Goal: Information Seeking & Learning: Check status

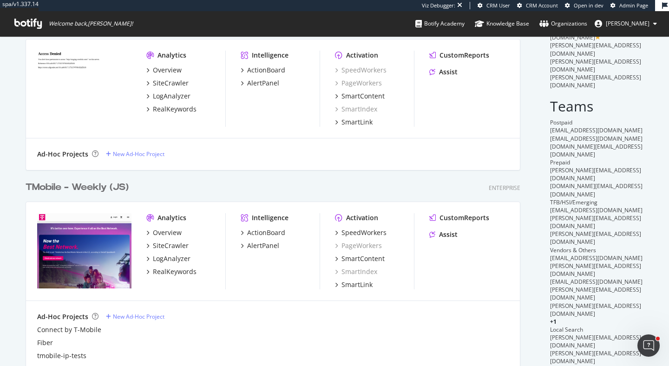
scroll to position [74, 0]
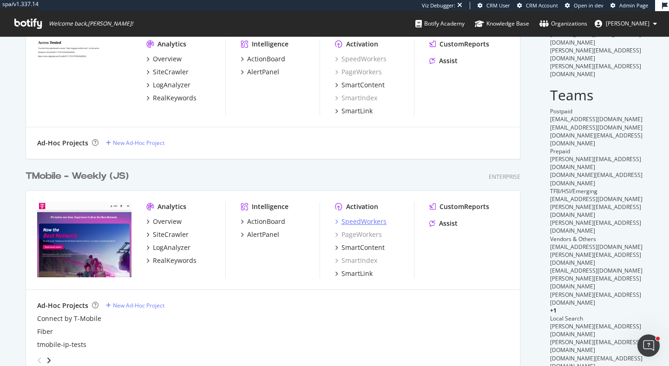
click at [384, 219] on div "SpeedWorkers" at bounding box center [364, 221] width 45 height 9
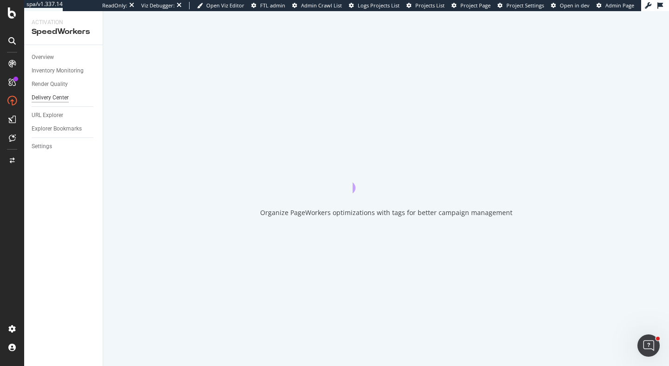
click at [59, 97] on div "Delivery Center" at bounding box center [50, 98] width 37 height 10
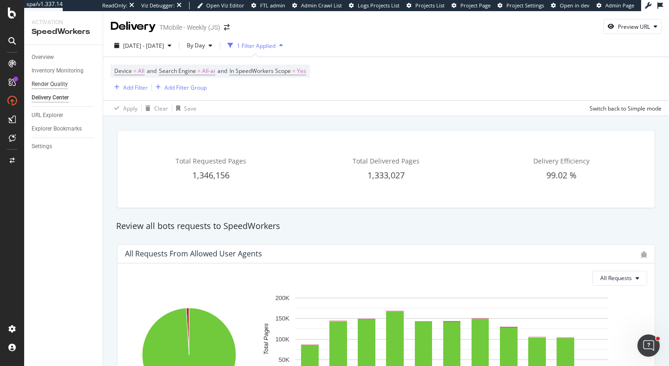
click at [63, 80] on div "Render Quality" at bounding box center [50, 84] width 36 height 10
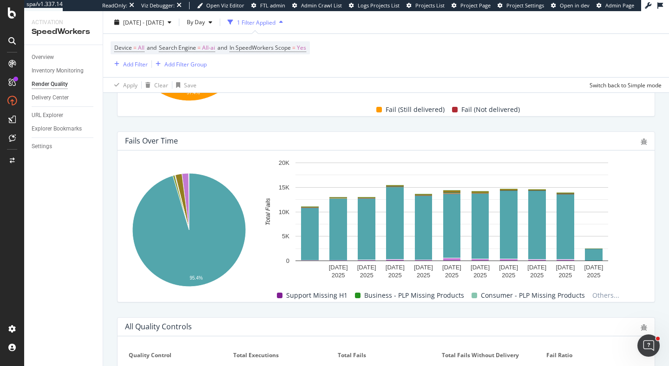
scroll to position [295, 0]
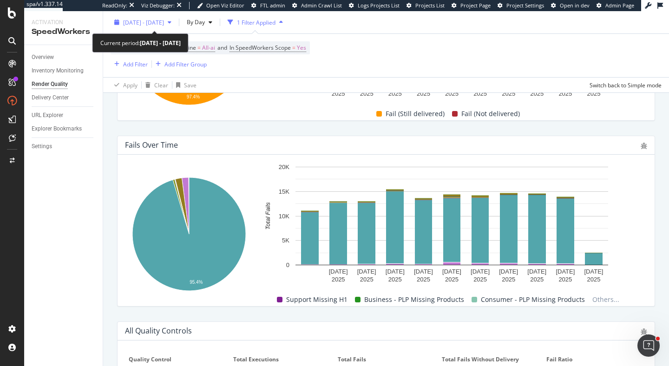
click at [164, 21] on span "[DATE] - [DATE]" at bounding box center [143, 22] width 41 height 8
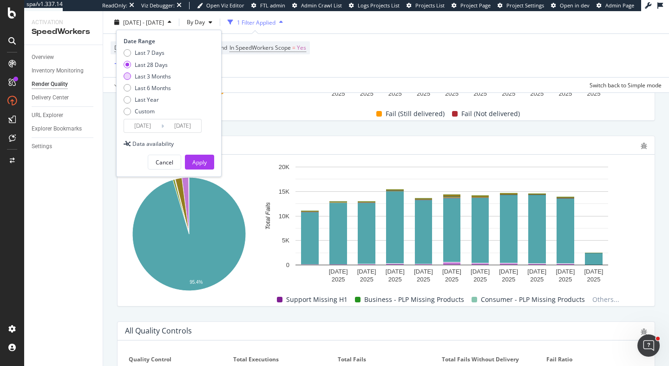
click at [160, 76] on div "Last 3 Months" at bounding box center [153, 76] width 36 height 8
type input "[DATE]"
click at [209, 165] on button "Apply" at bounding box center [199, 162] width 29 height 15
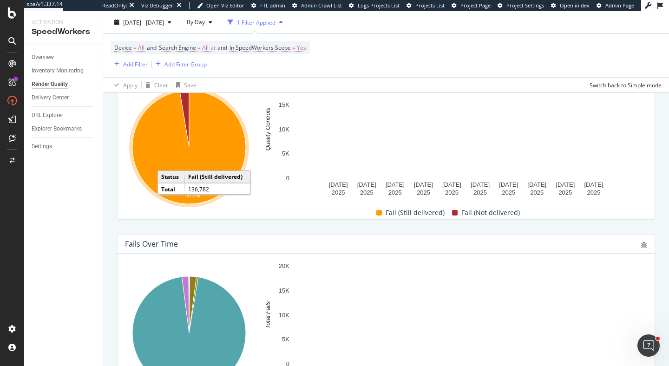
scroll to position [247, 0]
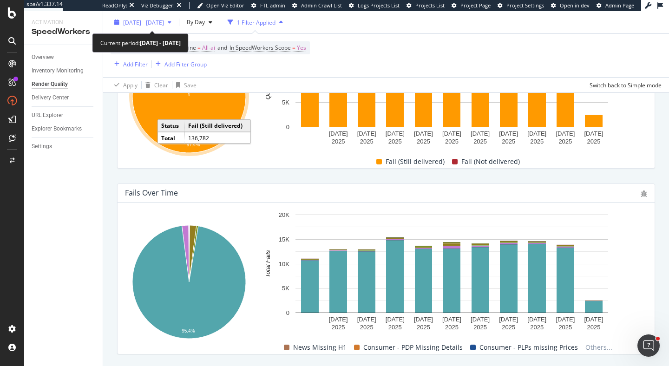
click at [164, 24] on span "[DATE] - [DATE]" at bounding box center [143, 22] width 41 height 8
click at [259, 168] on div "Fail (Still delivered) Fail (Not delivered)" at bounding box center [448, 162] width 391 height 14
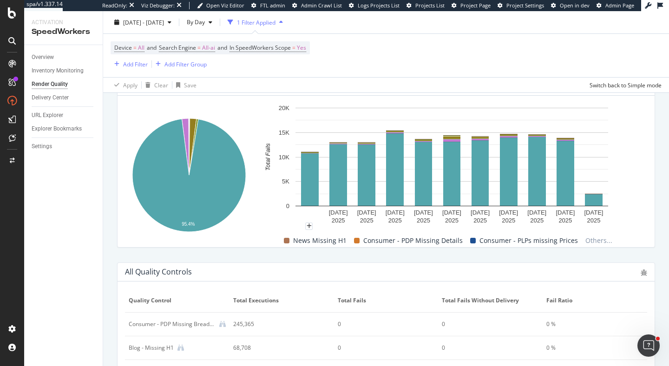
scroll to position [234, 0]
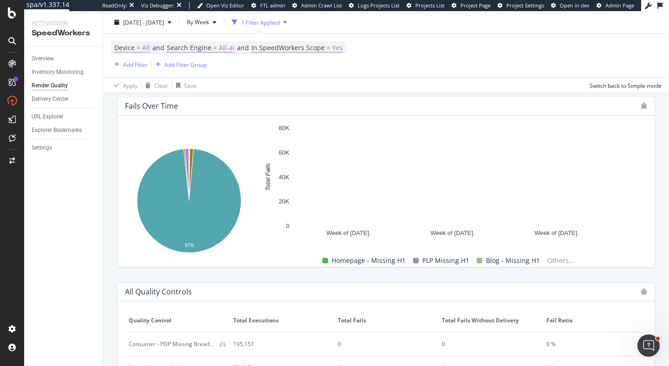
scroll to position [339, 0]
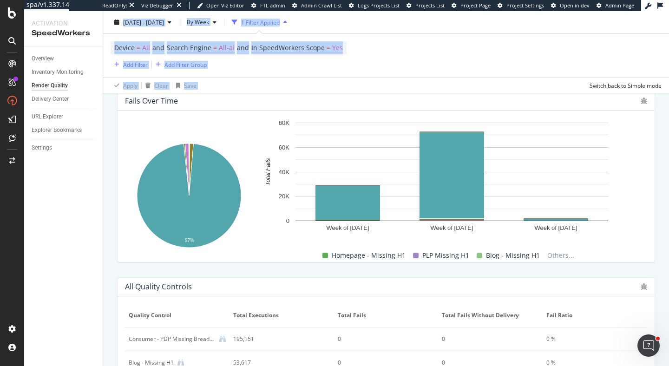
drag, startPoint x: 107, startPoint y: 13, endPoint x: 404, endPoint y: 75, distance: 303.5
click at [404, 75] on div "[DATE] - [DATE] By Week 1 Filter Applied Device = All and Search Engine = All-a…" at bounding box center [386, 52] width 566 height 82
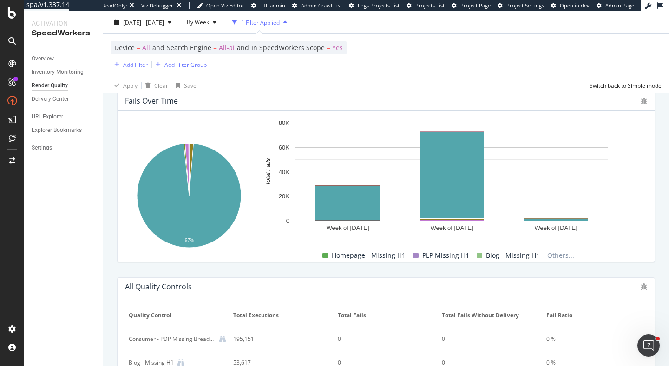
click at [104, 137] on div "Total Quality Controls 2,424,586 Failed & Delivered 101,655 Failed & Not Delive…" at bounding box center [386, 132] width 566 height 711
click at [154, 23] on span "[DATE] - [DATE]" at bounding box center [143, 22] width 41 height 8
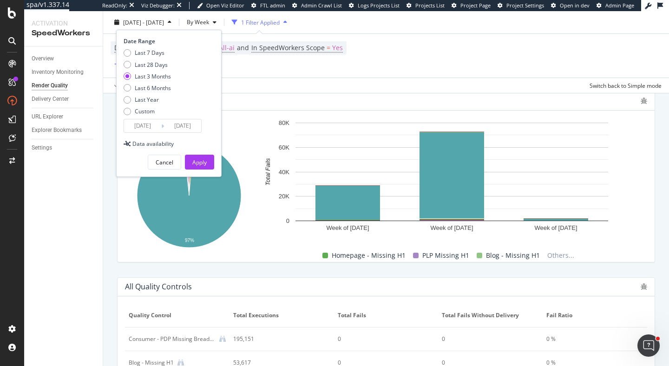
click at [152, 76] on div "Last 3 Months" at bounding box center [153, 76] width 36 height 8
click at [157, 89] on div "Last 6 Months" at bounding box center [153, 88] width 36 height 8
type input "[DATE]"
click at [192, 162] on div "Apply" at bounding box center [199, 163] width 14 height 8
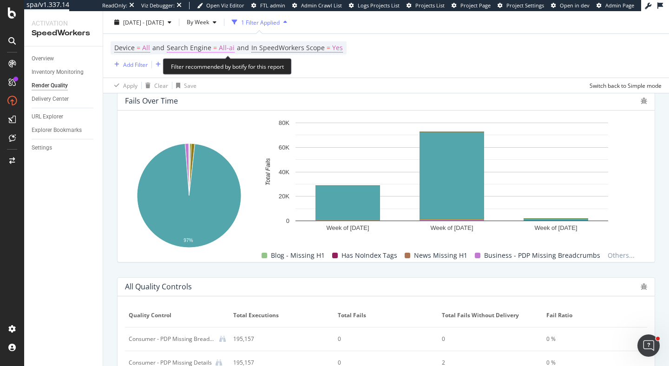
click at [221, 49] on span "All-ai" at bounding box center [227, 47] width 16 height 13
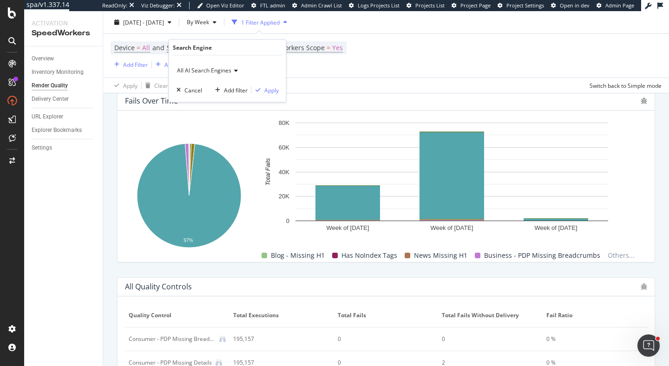
click at [214, 68] on span "All AI Search Engines" at bounding box center [204, 70] width 54 height 8
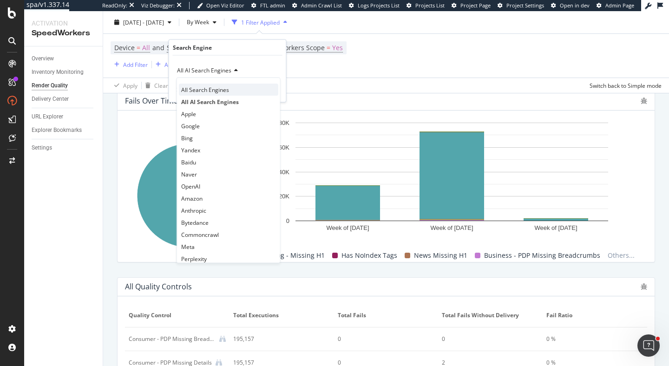
click at [209, 89] on span "All Search Engines" at bounding box center [205, 90] width 48 height 8
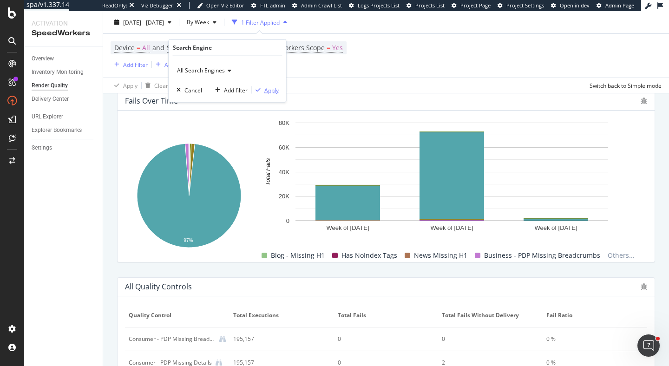
click at [270, 89] on div "Apply" at bounding box center [271, 90] width 14 height 8
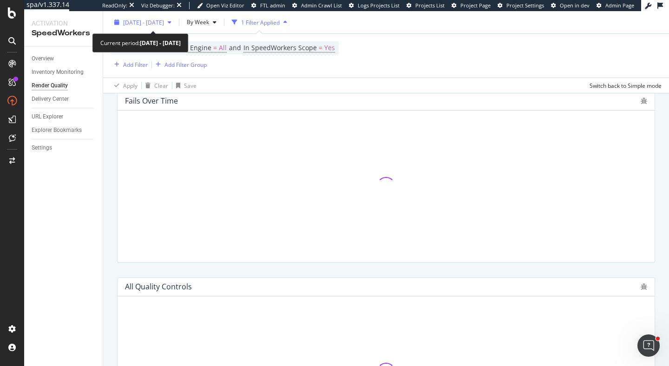
click at [158, 26] on div "[DATE] - [DATE]" at bounding box center [143, 22] width 65 height 14
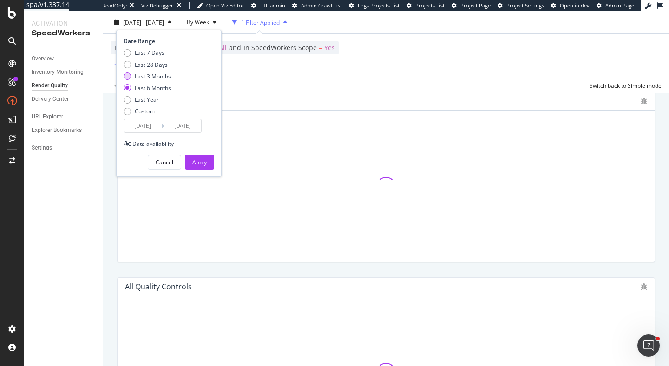
click at [153, 75] on div "Last 3 Months" at bounding box center [153, 76] width 36 height 8
type input "[DATE]"
click at [202, 161] on div "Apply" at bounding box center [199, 163] width 14 height 8
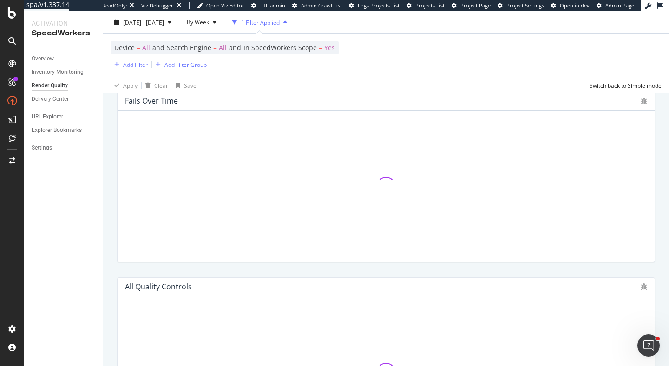
click at [447, 55] on div "Device = All and Search Engine = All and In SpeedWorkers Scope = Yes Add Filter…" at bounding box center [386, 56] width 551 height 44
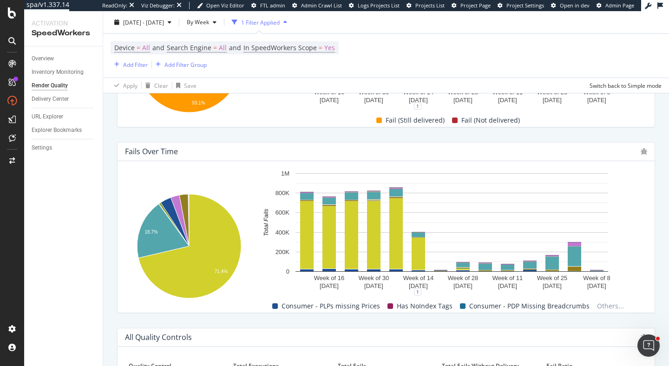
scroll to position [286, 0]
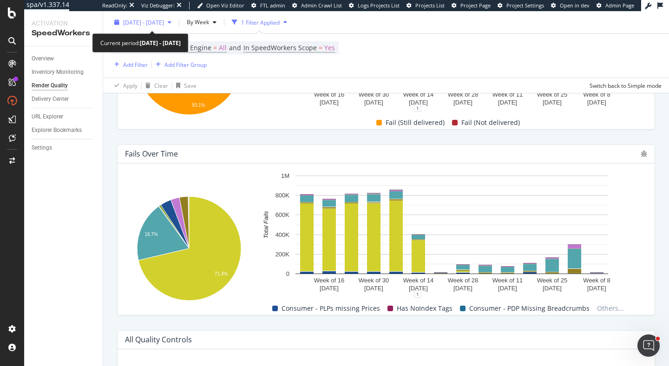
click at [143, 18] on div "[DATE] - [DATE]" at bounding box center [143, 22] width 65 height 14
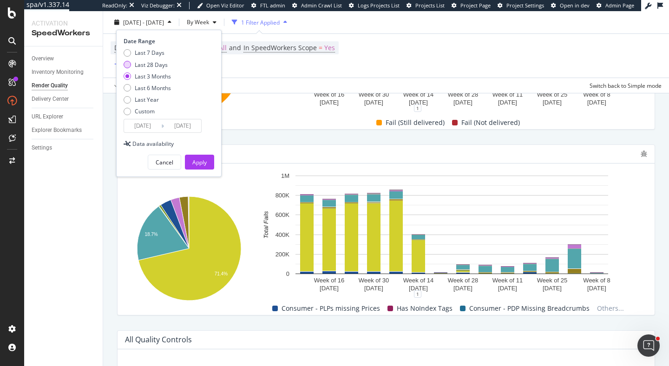
click at [164, 63] on div "Last 28 Days" at bounding box center [151, 64] width 33 height 8
type input "[DATE]"
click at [198, 163] on div "Apply" at bounding box center [199, 163] width 14 height 8
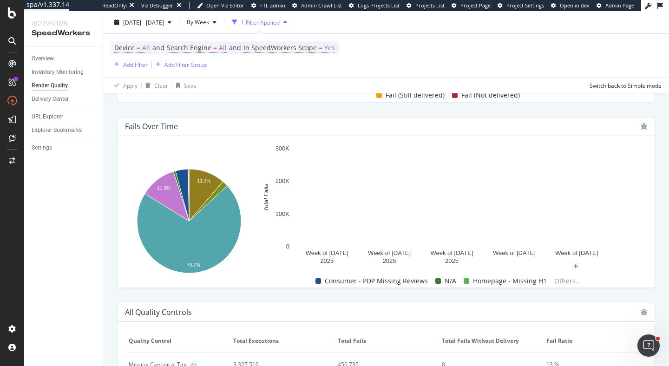
scroll to position [150, 0]
